Goal: Information Seeking & Learning: Learn about a topic

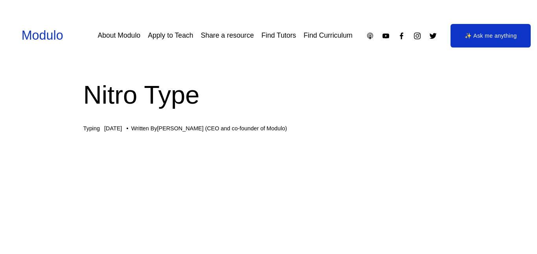
click at [243, 130] on link "Manisha Snoyer (CEO and co-founder of Modulo)" at bounding box center [222, 128] width 130 height 6
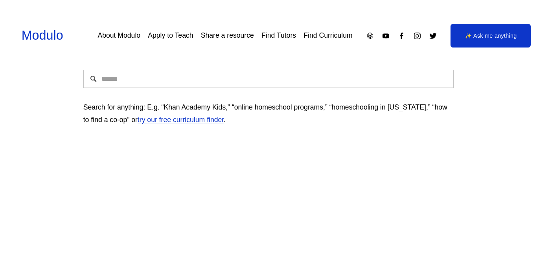
scroll to position [108, 0]
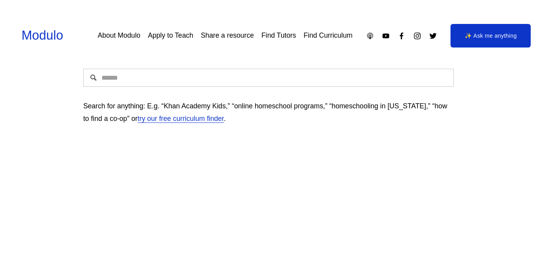
click at [31, 35] on link "Modulo" at bounding box center [43, 35] width 42 height 14
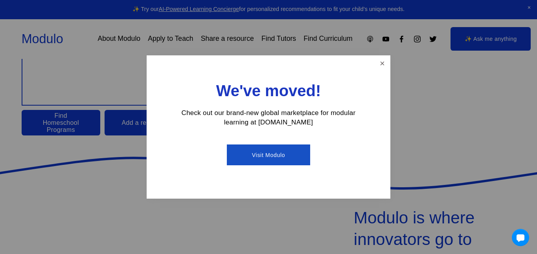
scroll to position [103, 0]
click at [387, 59] on link "Close" at bounding box center [382, 64] width 14 height 14
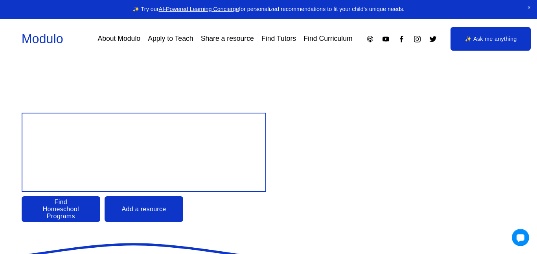
scroll to position [0, 0]
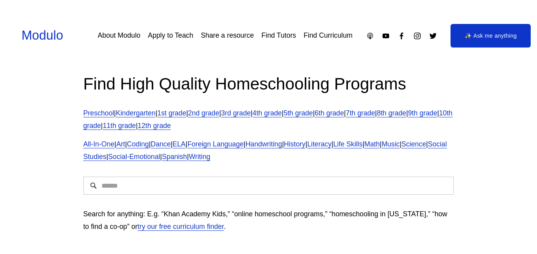
scroll to position [108, 0]
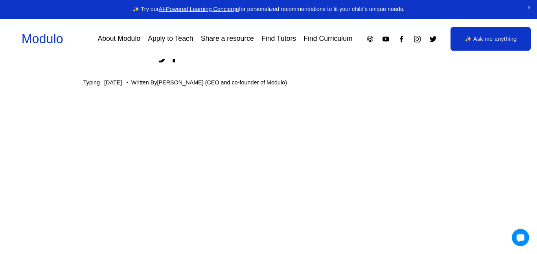
scroll to position [50, 1]
